Goal: Information Seeking & Learning: Learn about a topic

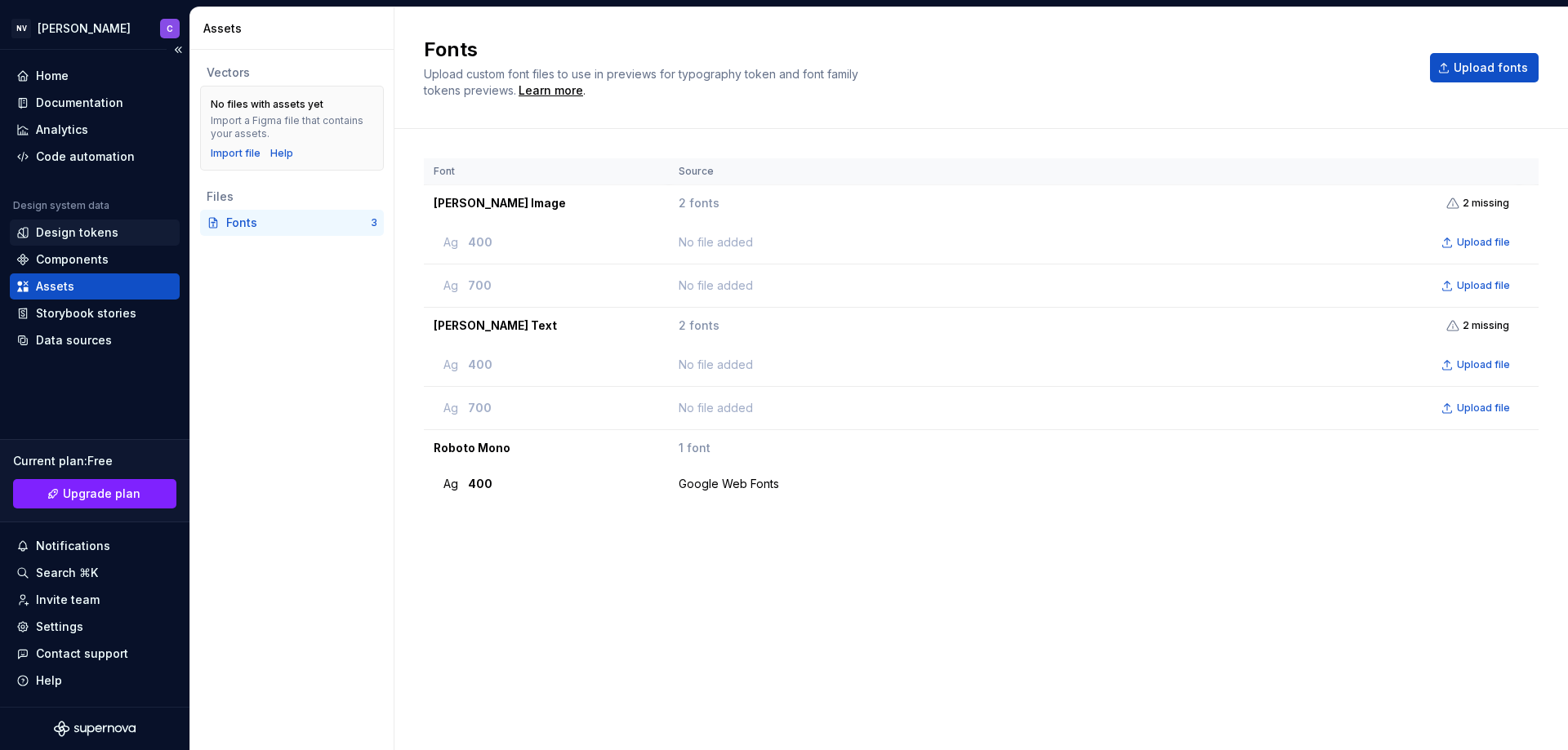
click at [89, 237] on div "Design tokens" at bounding box center [77, 232] width 82 height 17
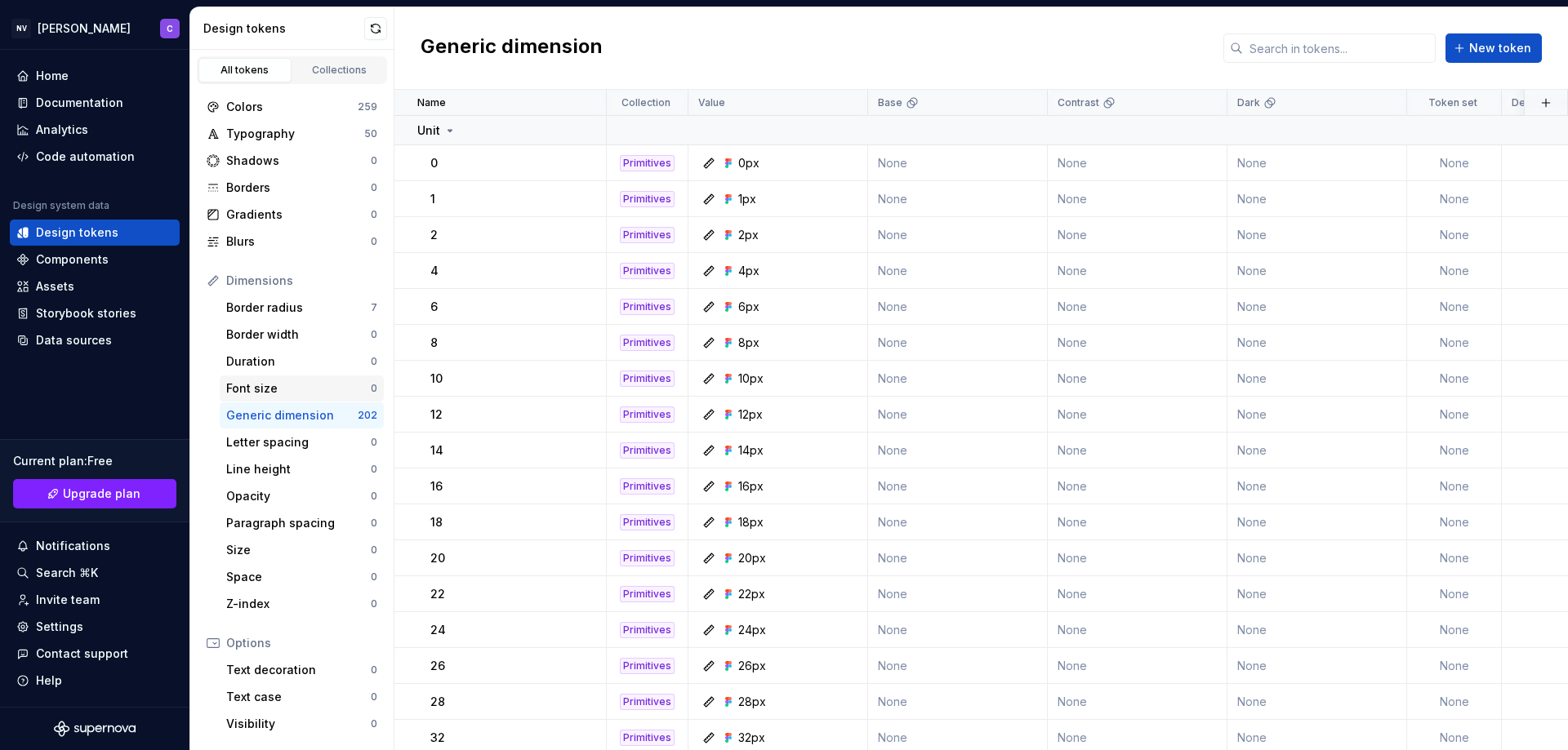
click at [280, 389] on div "Font size" at bounding box center [298, 388] width 145 height 17
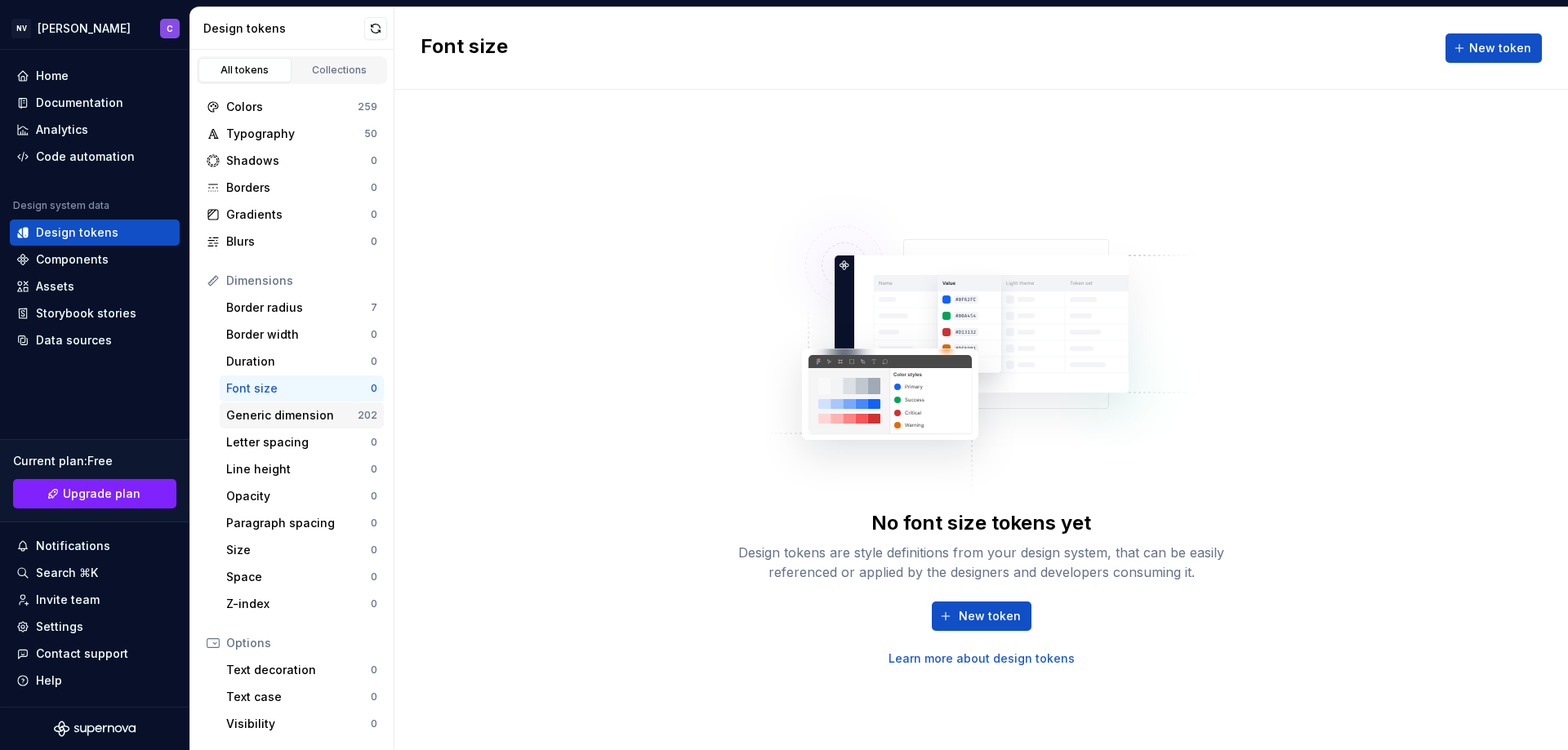
click at [277, 414] on div "Generic dimension" at bounding box center [292, 415] width 131 height 17
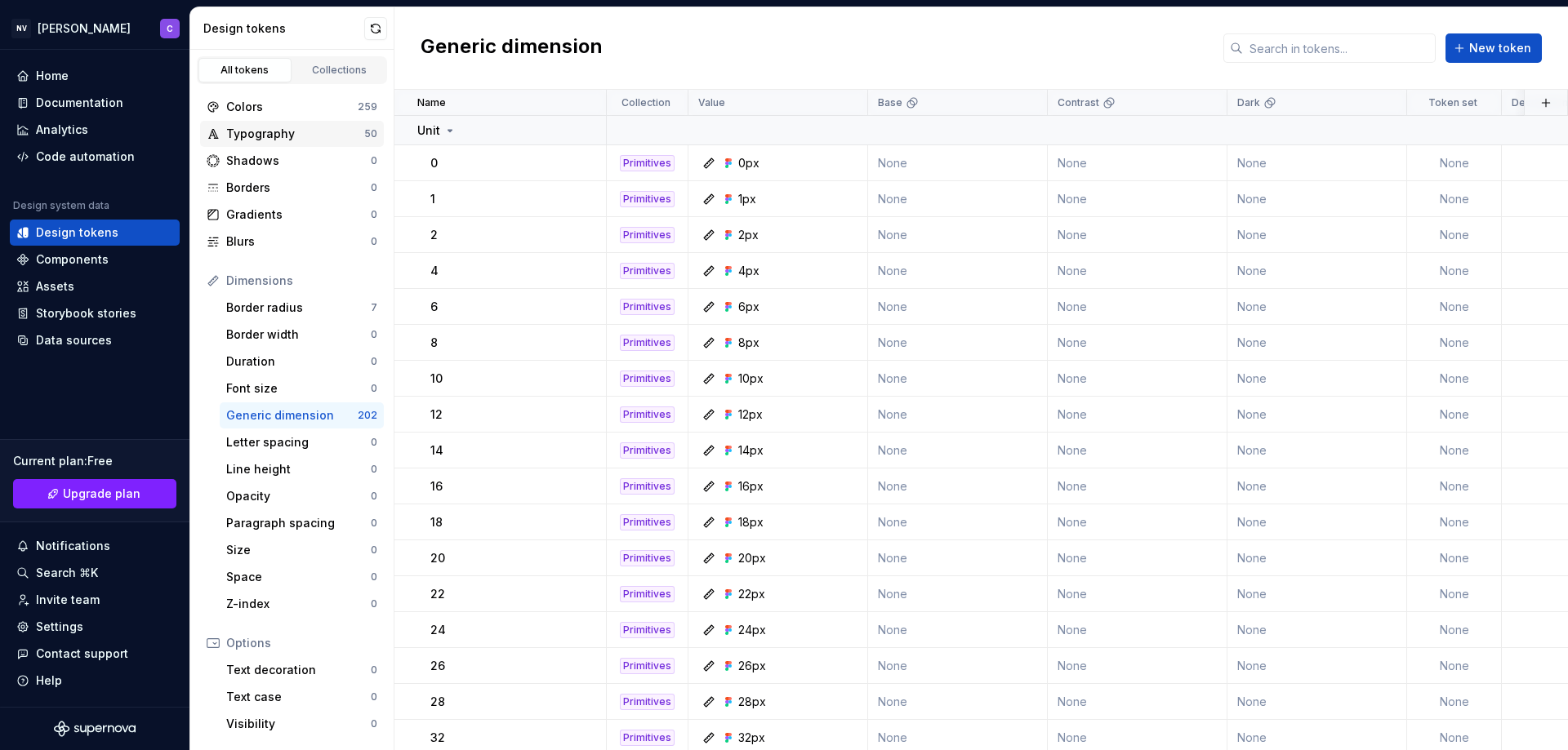
click at [288, 137] on div "Typography" at bounding box center [295, 134] width 138 height 17
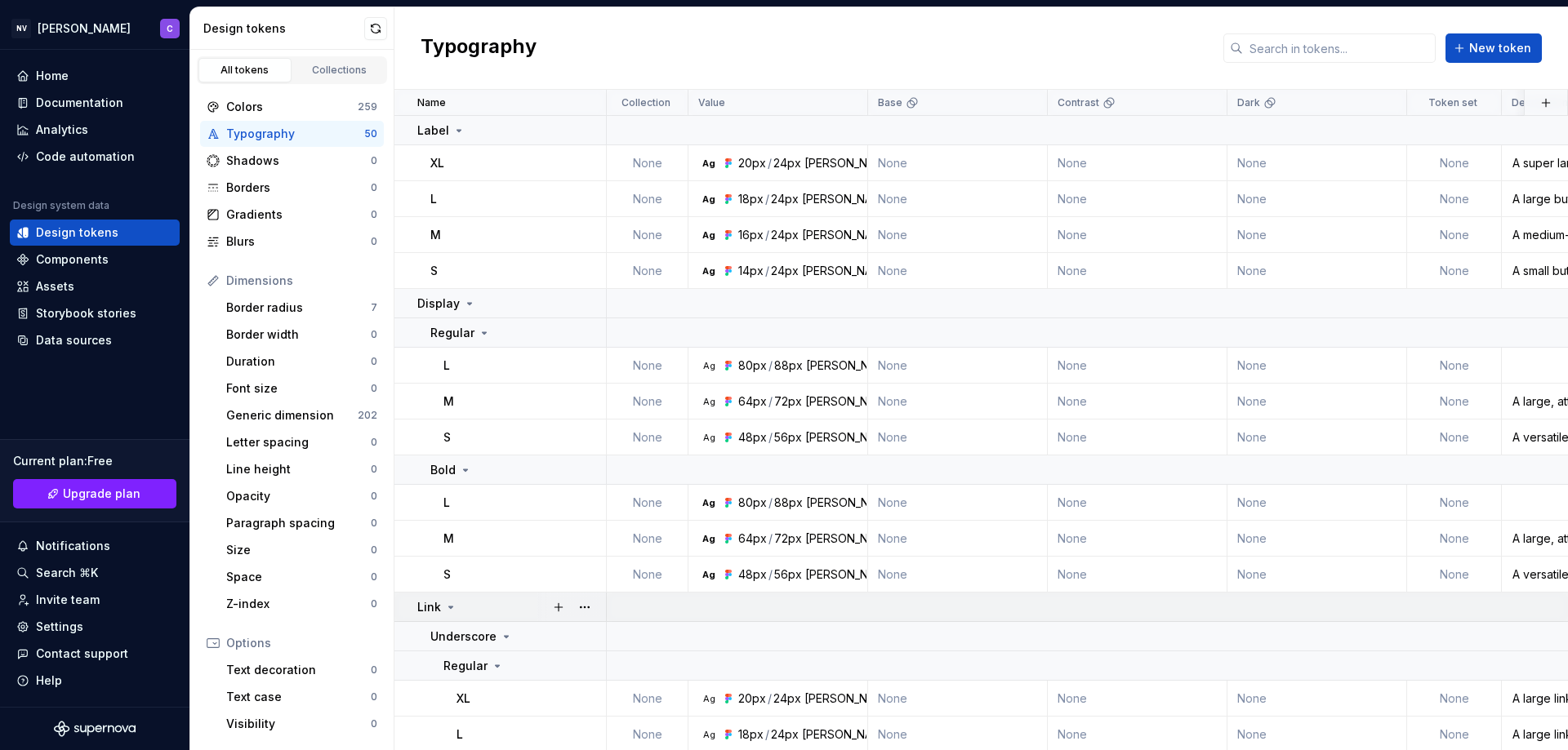
click at [448, 605] on icon at bounding box center [450, 607] width 13 height 13
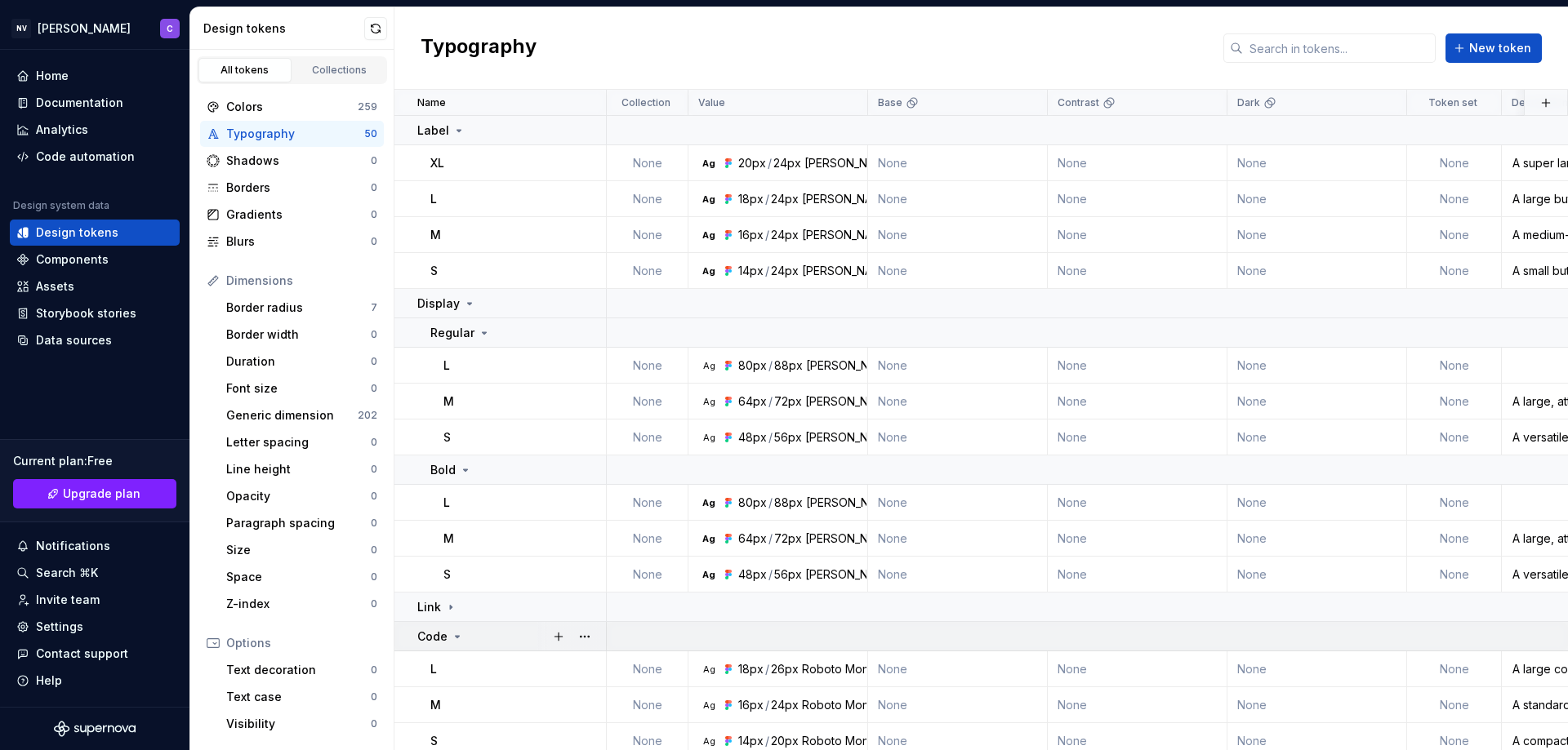
click at [457, 639] on icon at bounding box center [457, 637] width 13 height 13
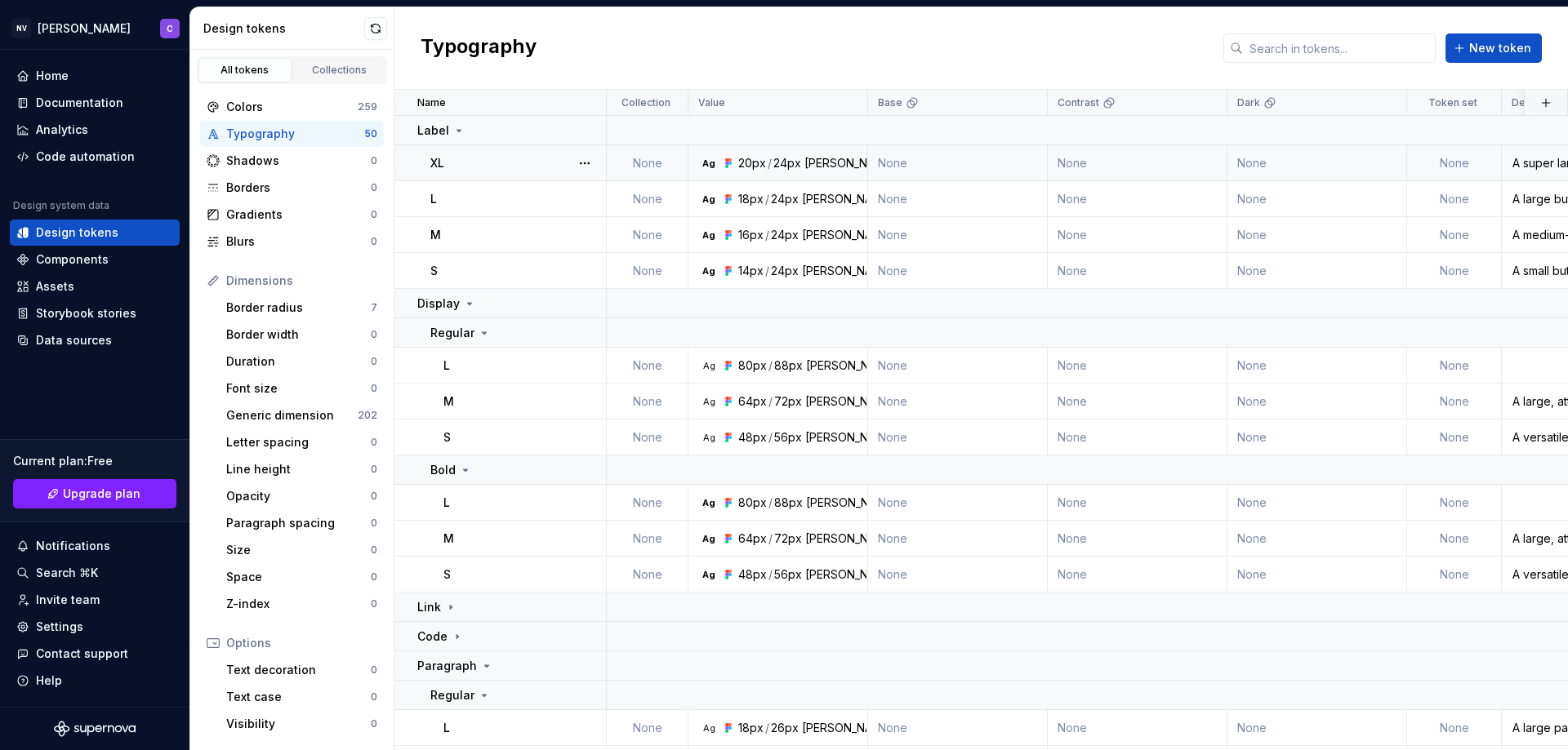
click at [820, 160] on div "[PERSON_NAME] Image" at bounding box center [868, 163] width 127 height 17
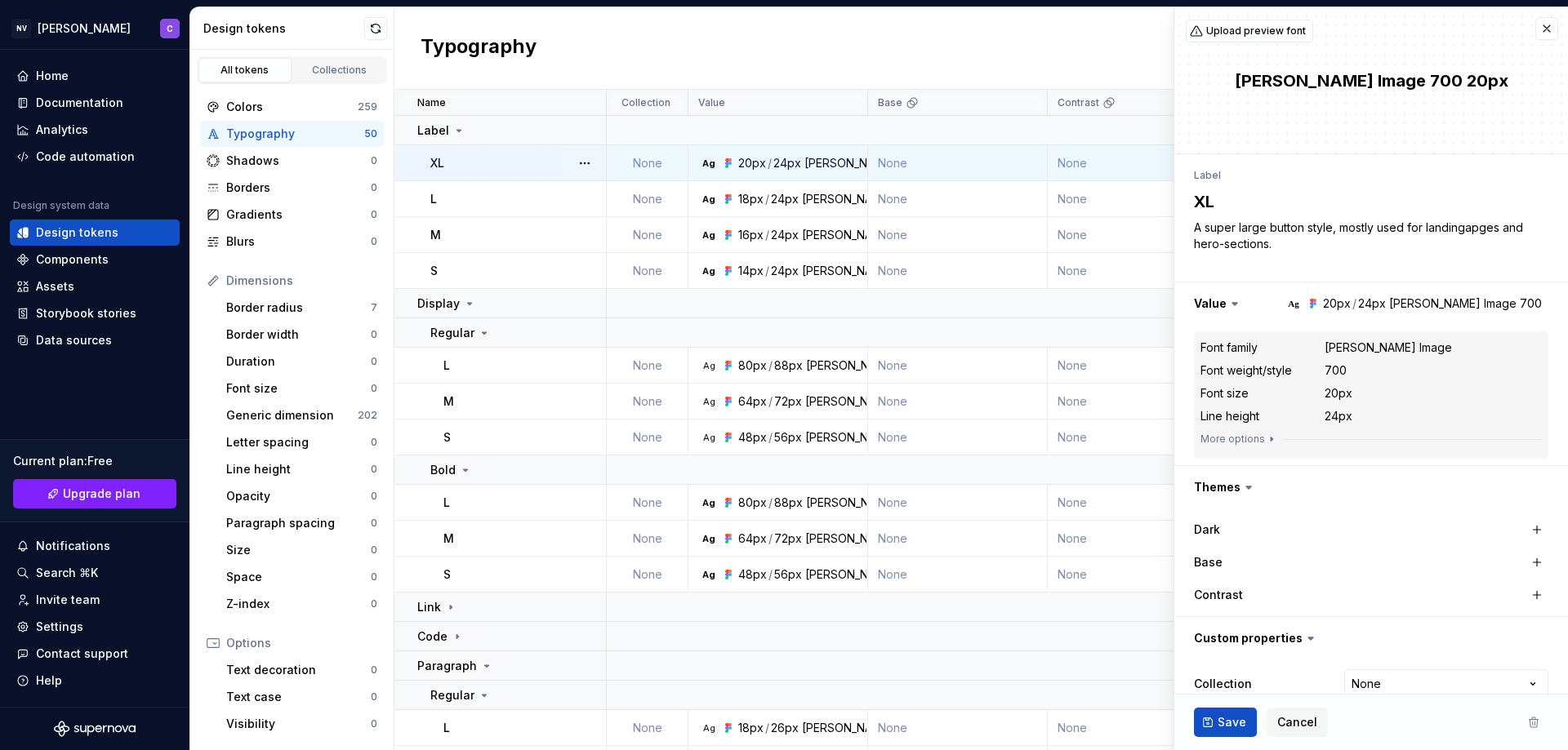
click at [823, 161] on div "[PERSON_NAME] Image" at bounding box center [868, 163] width 127 height 17
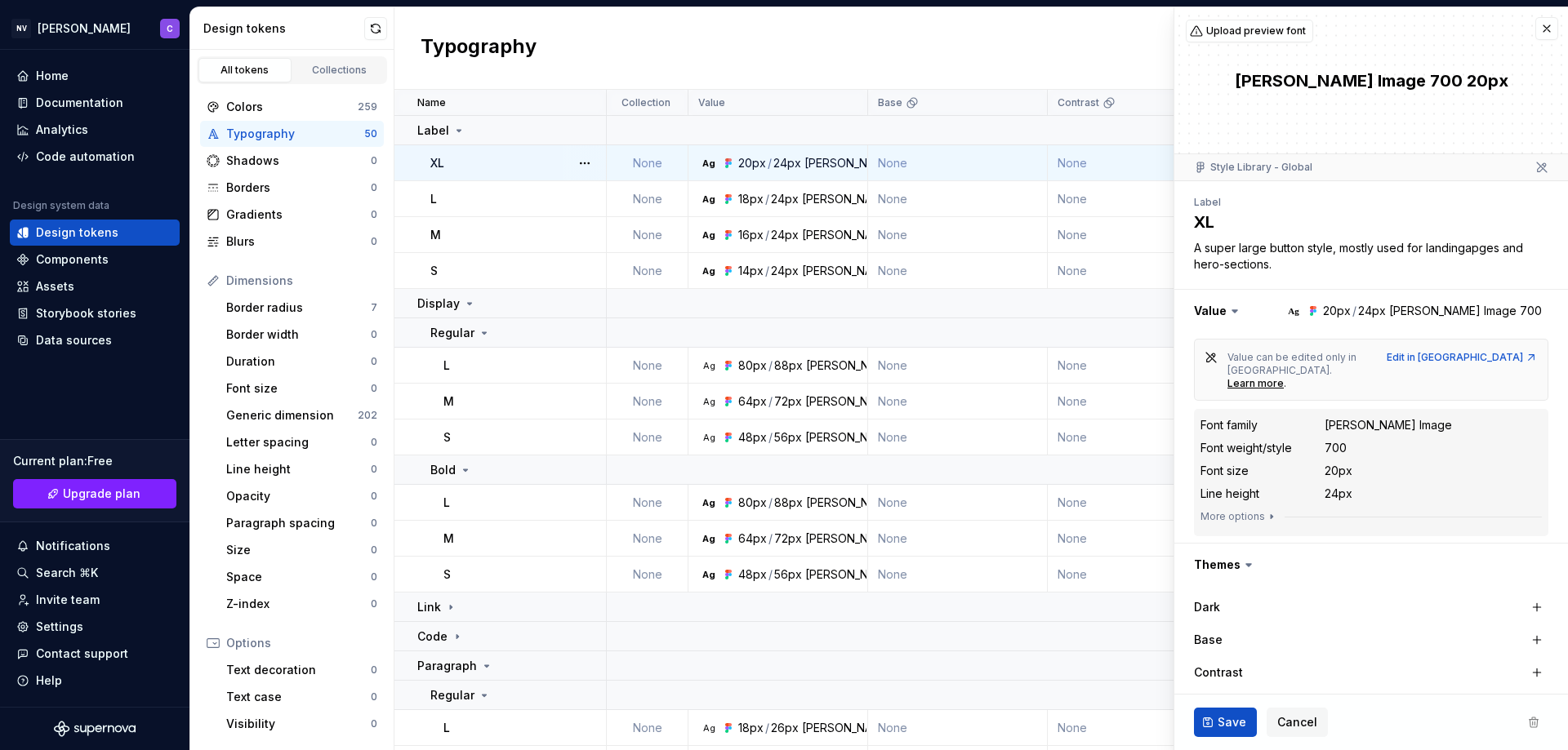
scroll to position [125, 0]
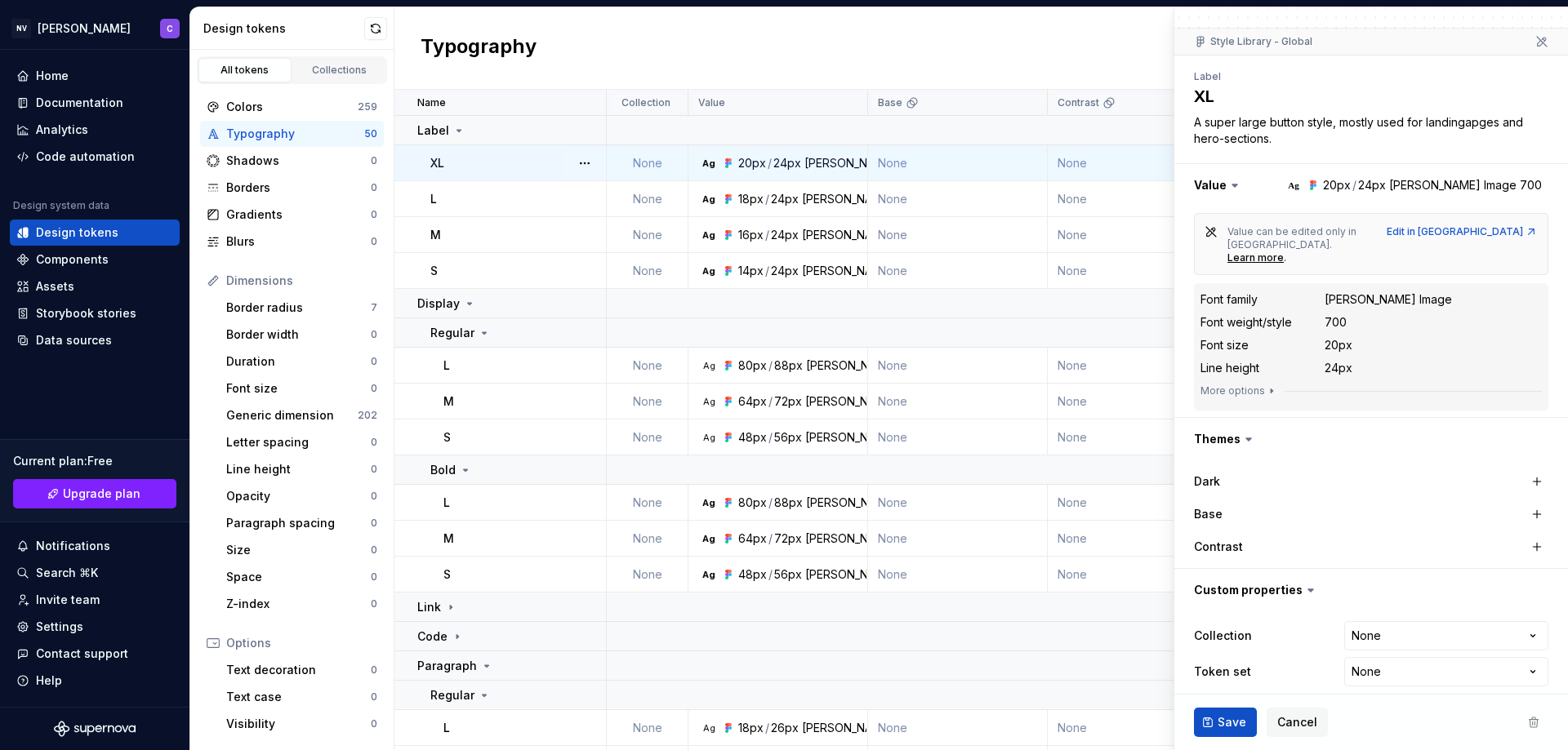
click at [1249, 539] on div "Contrast" at bounding box center [1275, 547] width 163 height 17
click at [1246, 572] on button "button" at bounding box center [1371, 590] width 393 height 42
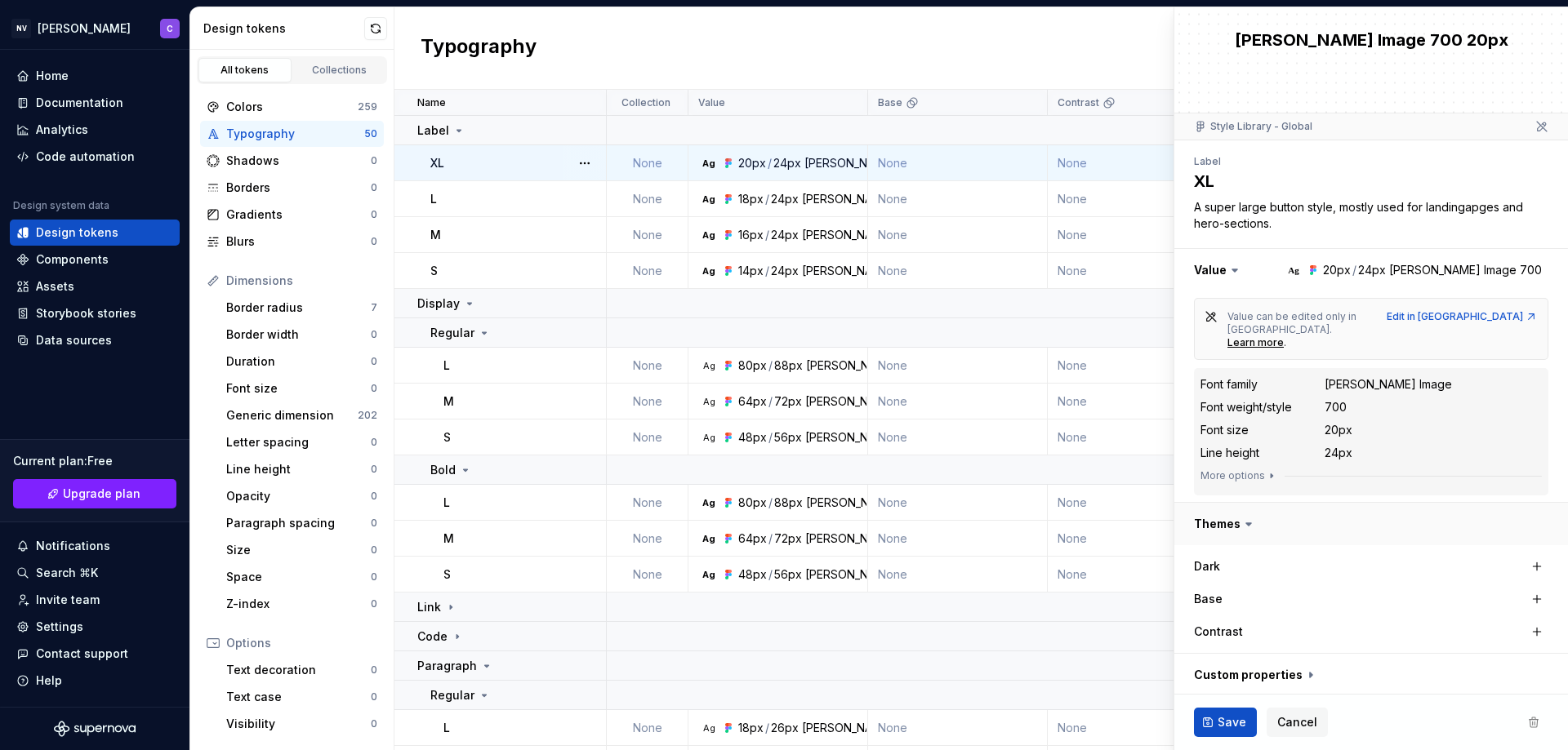
click at [1235, 522] on button "button" at bounding box center [1371, 524] width 393 height 42
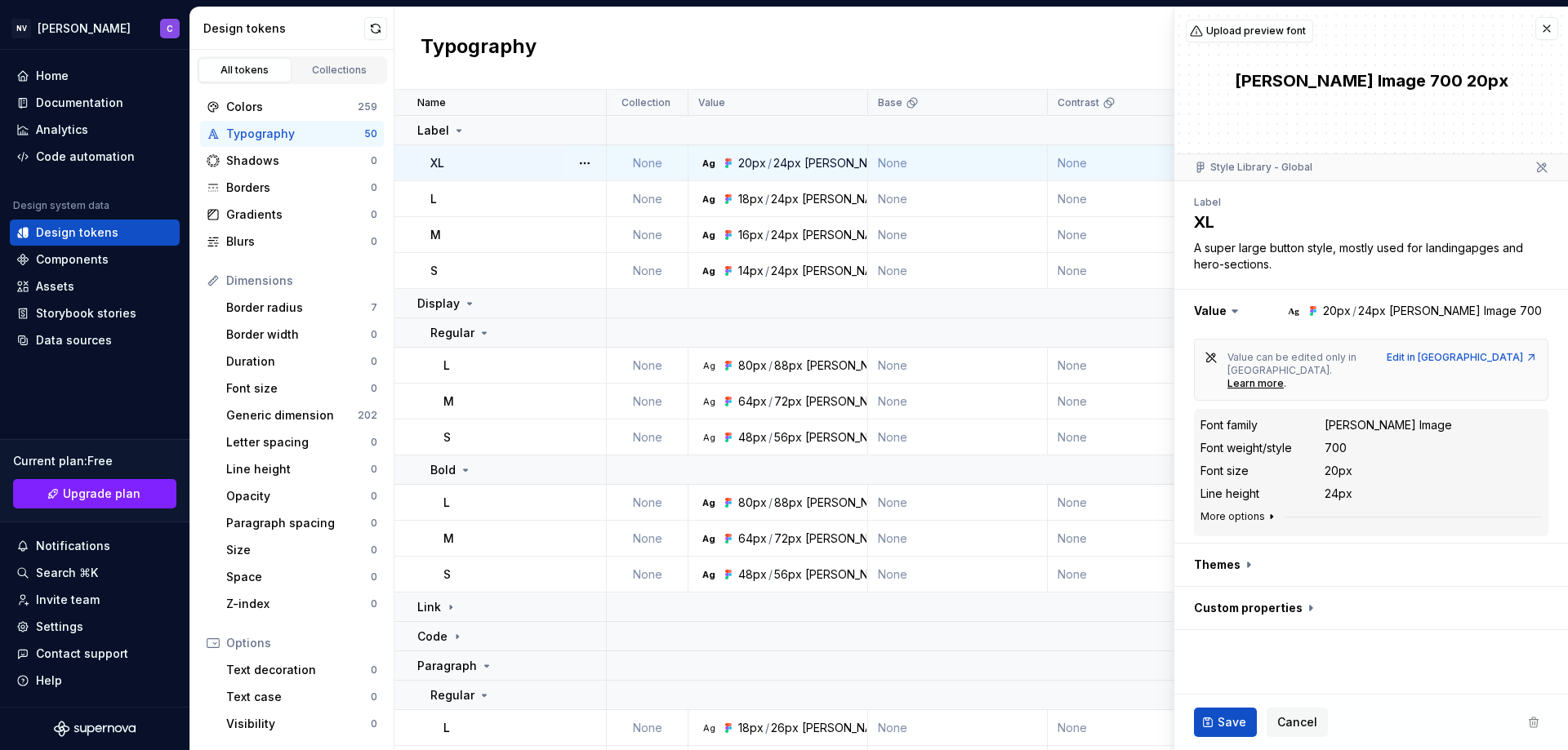
click at [1249, 510] on button "More options" at bounding box center [1239, 517] width 78 height 13
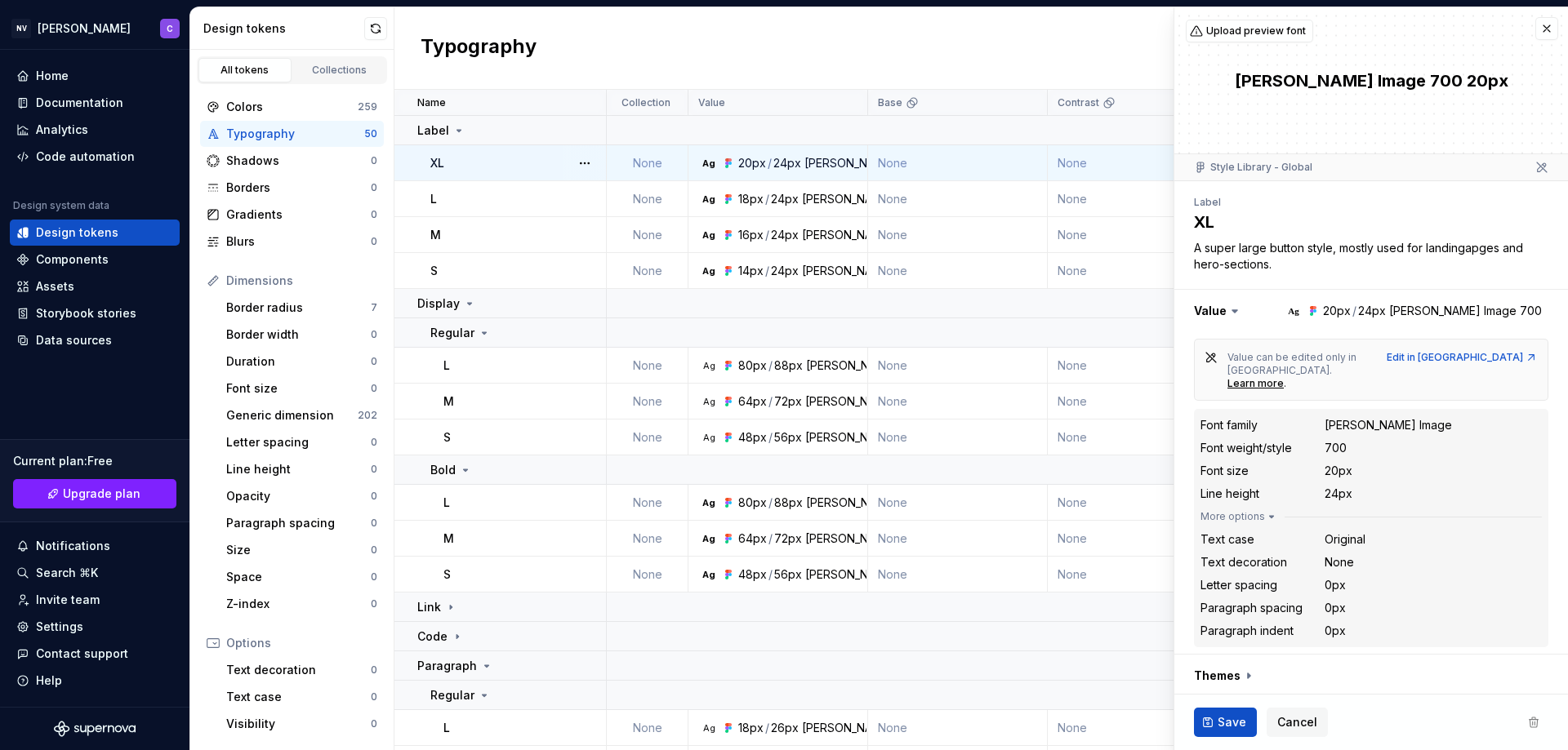
click at [1393, 417] on div "[PERSON_NAME] Image" at bounding box center [1388, 425] width 127 height 17
click at [85, 334] on div "Data sources" at bounding box center [74, 340] width 76 height 17
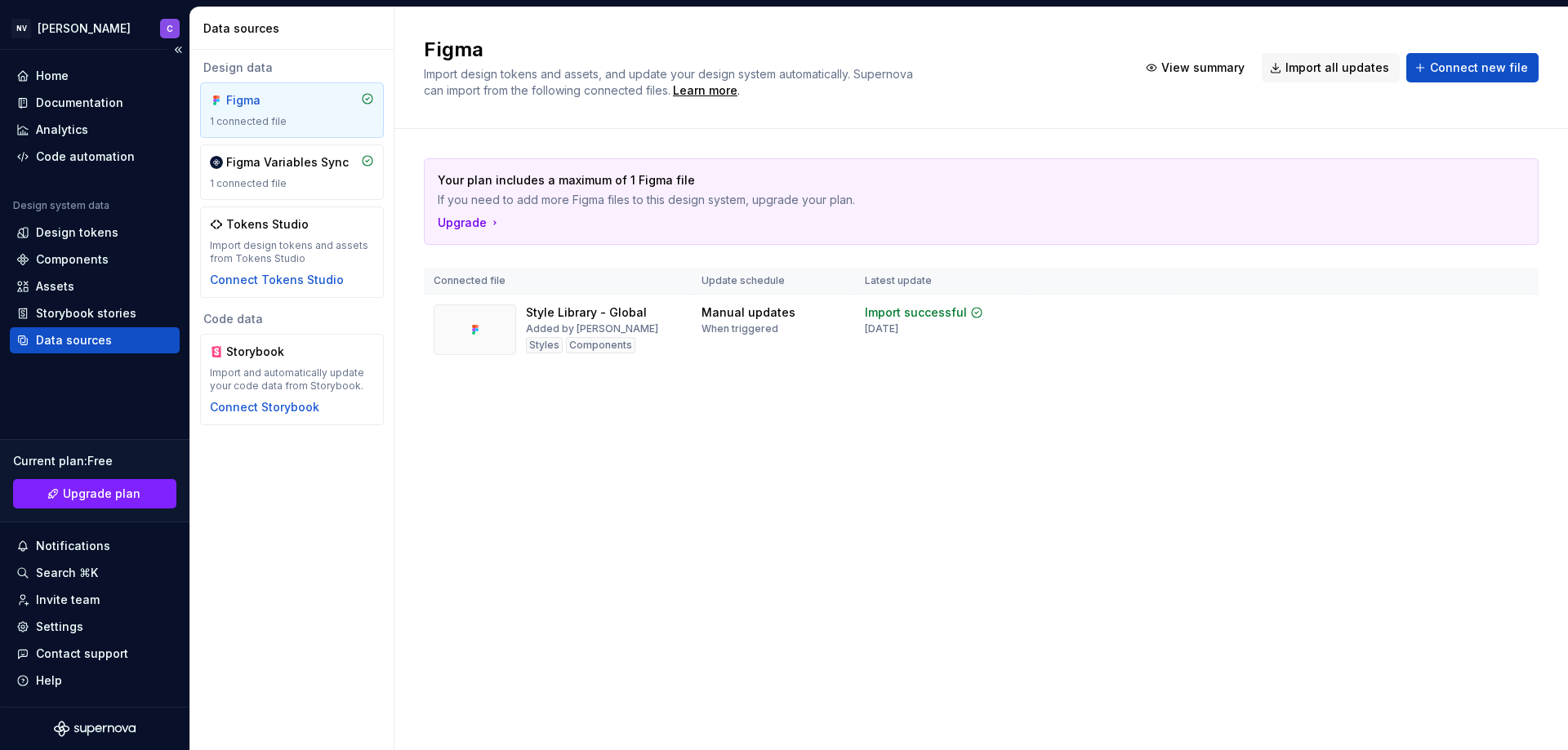
click at [110, 327] on div "Design system data Design tokens Components Assets Storybook stories Data sourc…" at bounding box center [95, 276] width 170 height 154
click at [288, 182] on div "1 connected file" at bounding box center [292, 184] width 164 height 13
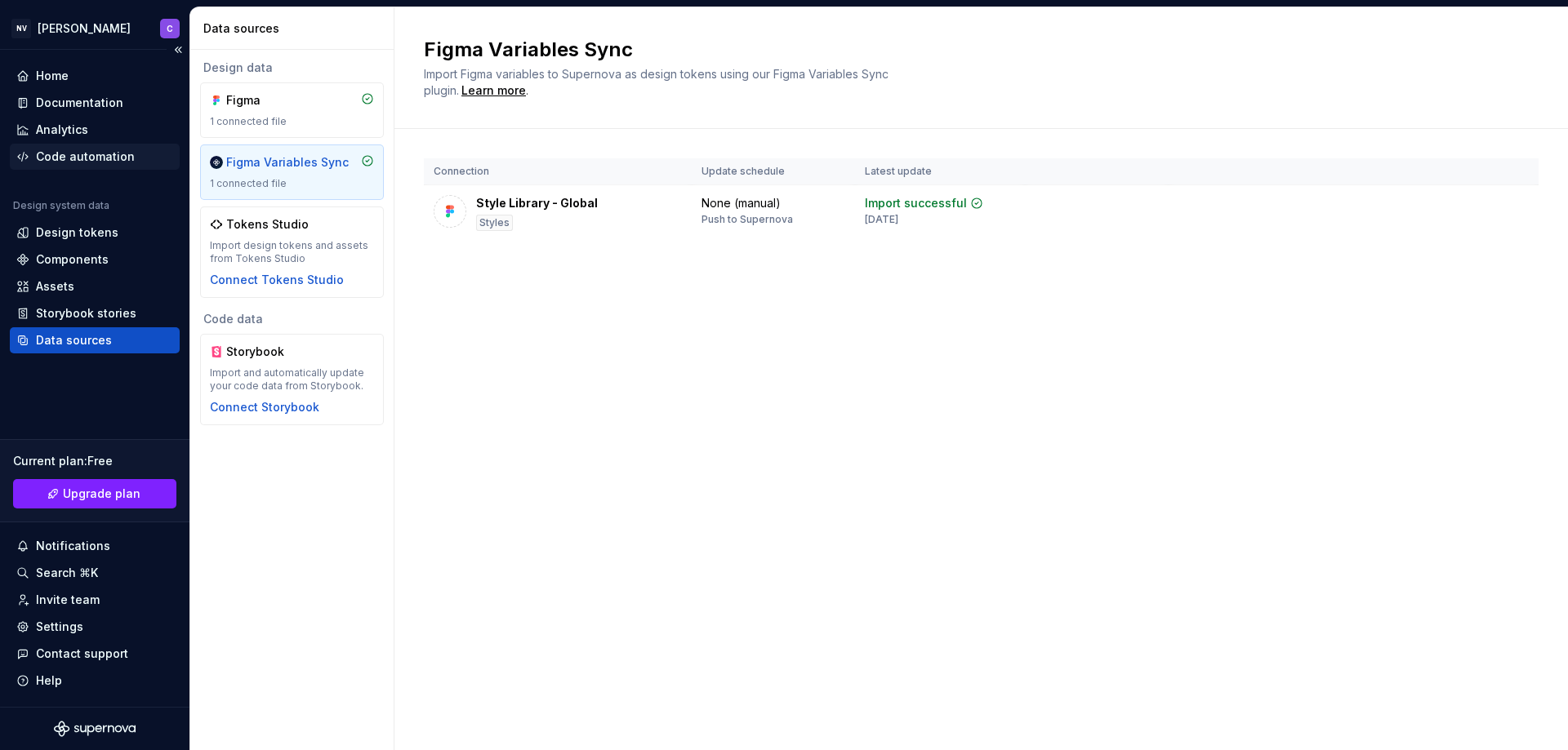
click at [76, 151] on div "Code automation" at bounding box center [85, 157] width 99 height 17
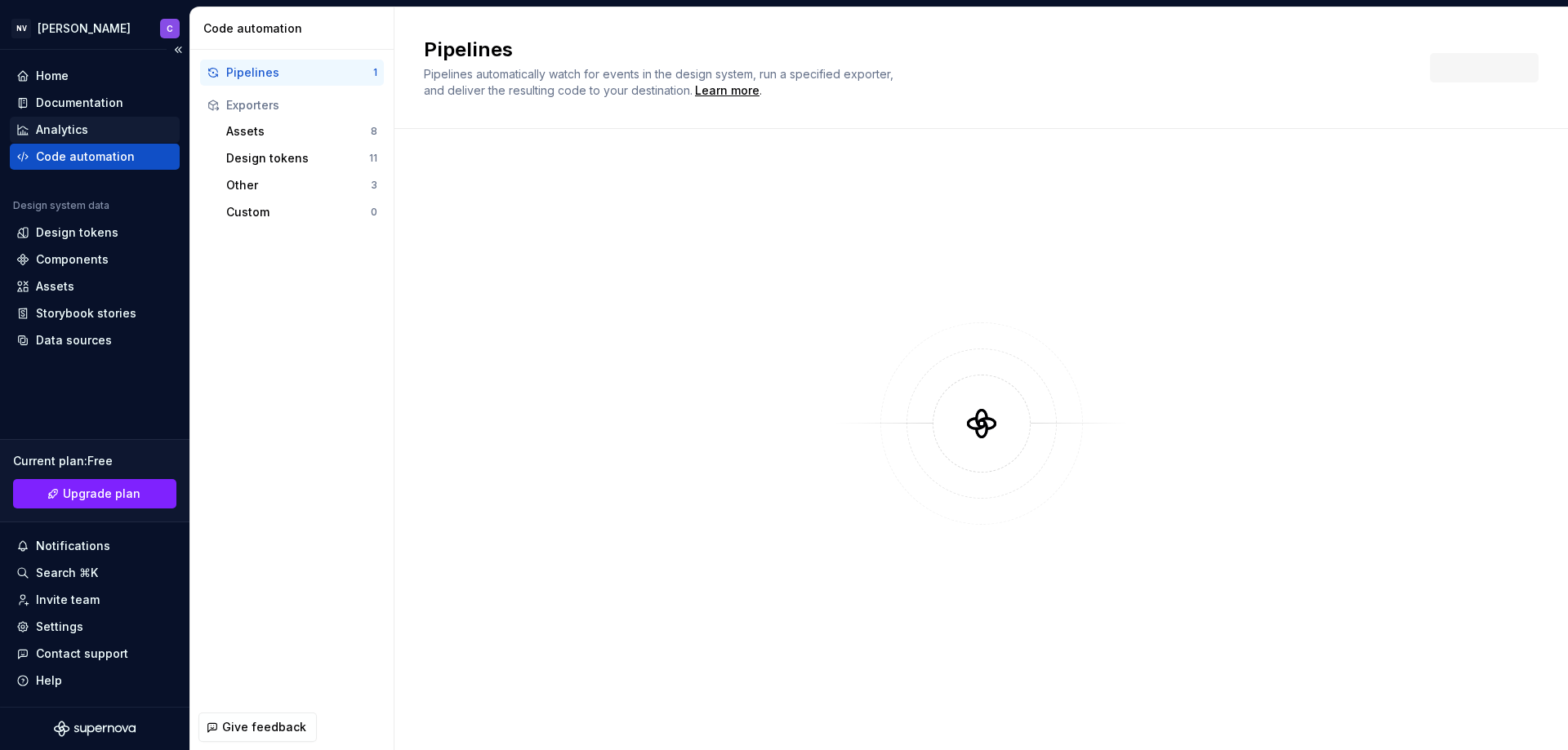
click at [48, 129] on div "Analytics" at bounding box center [62, 130] width 53 height 17
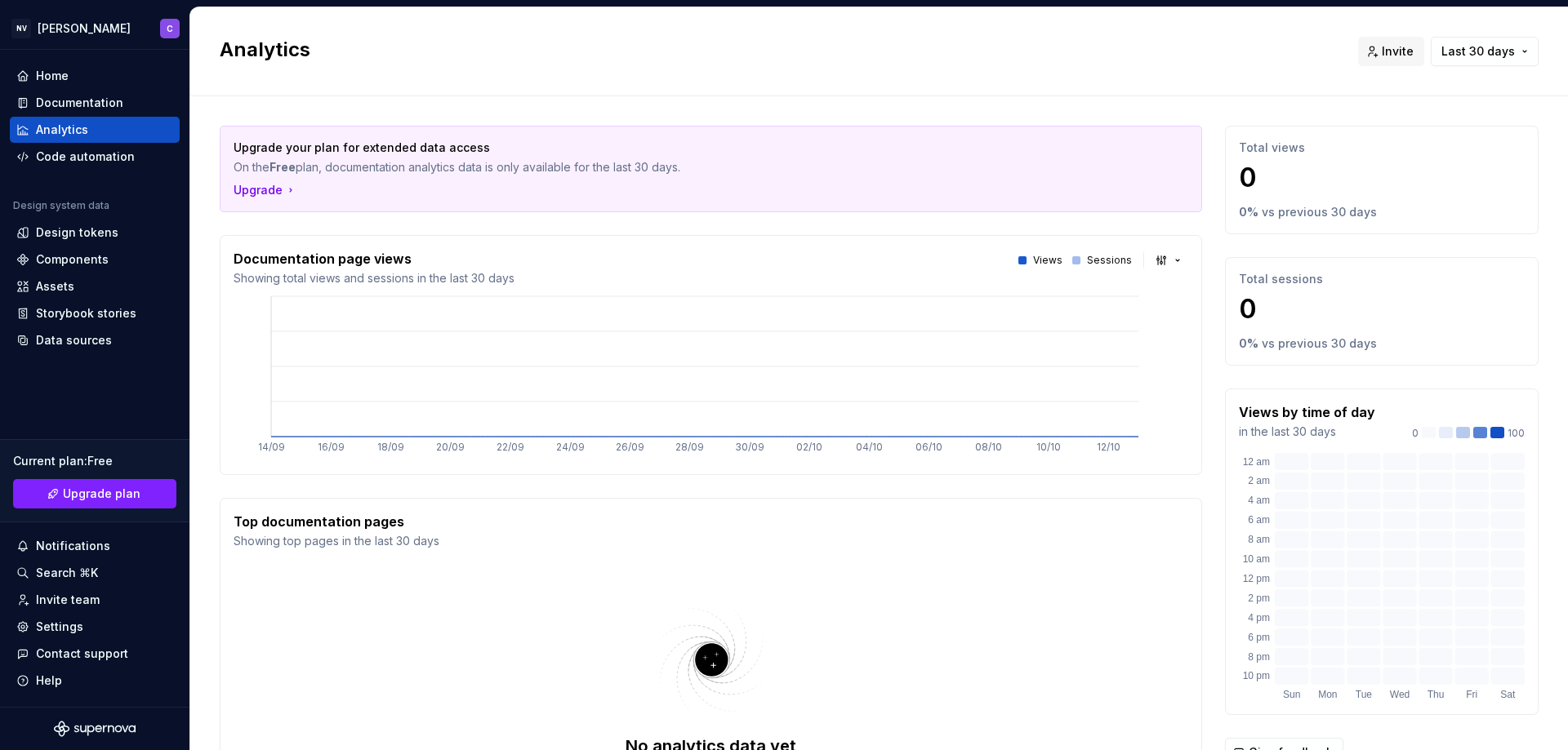
scroll to position [188, 0]
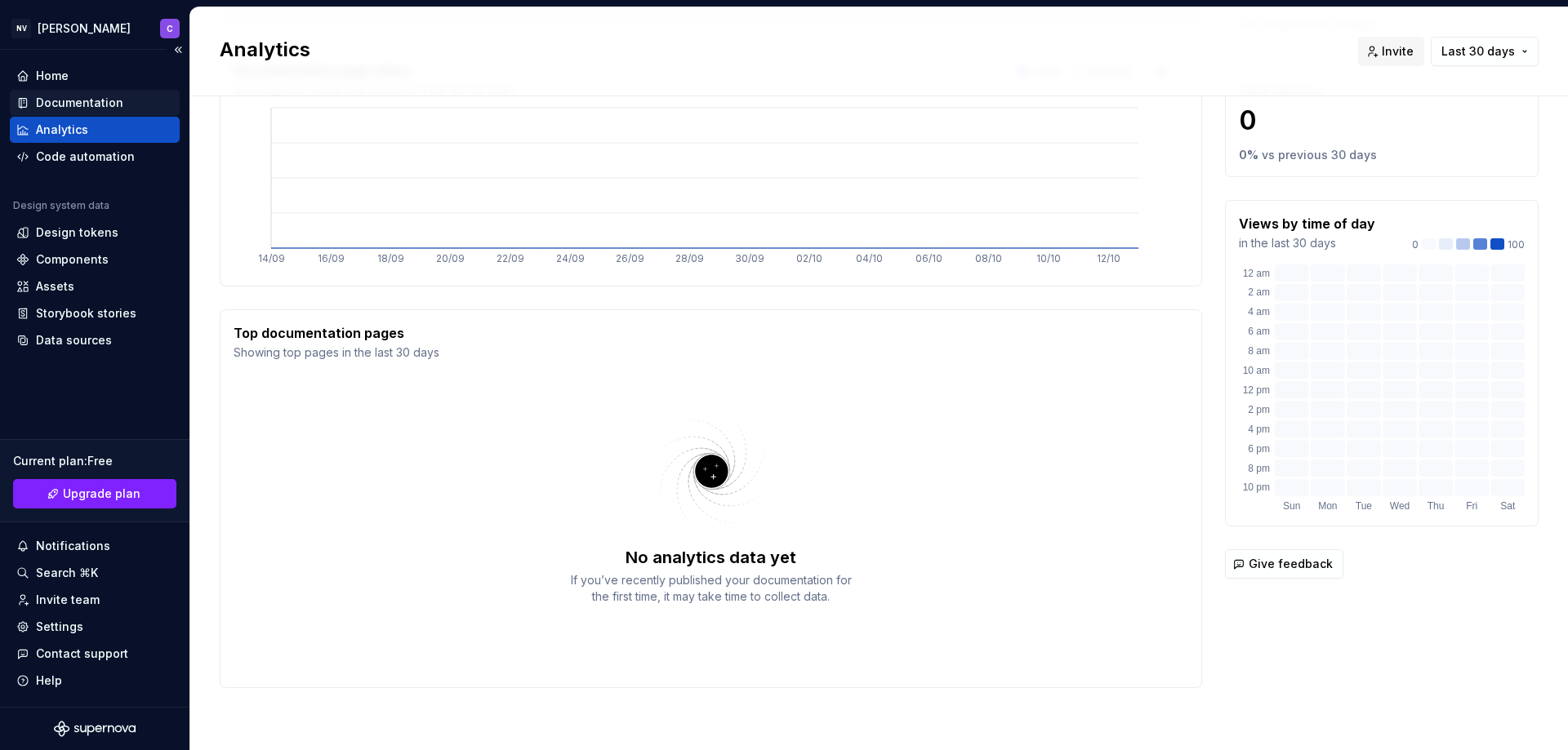
click at [62, 108] on div "Documentation" at bounding box center [79, 103] width 88 height 17
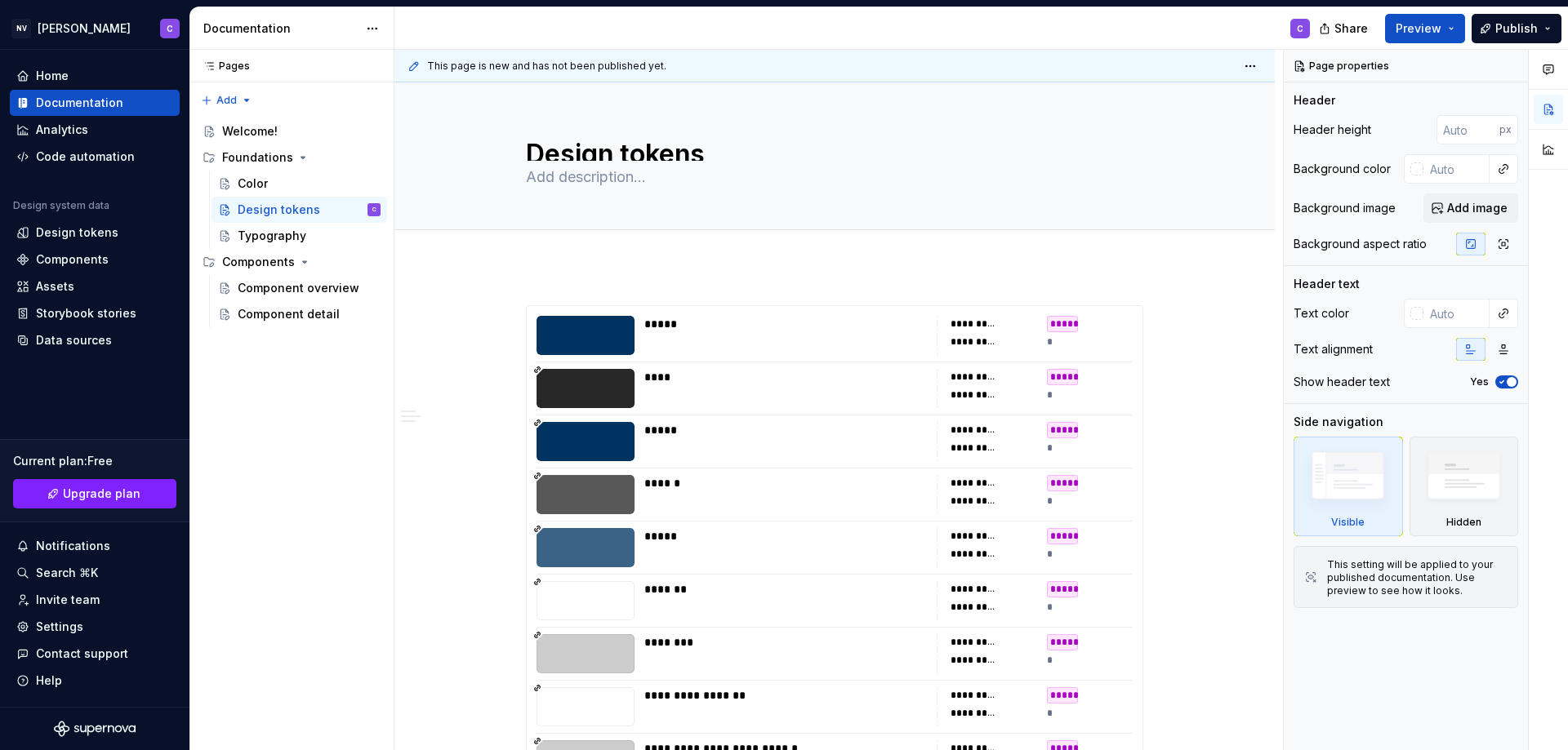
type textarea "*"
